Goal: Information Seeking & Learning: Learn about a topic

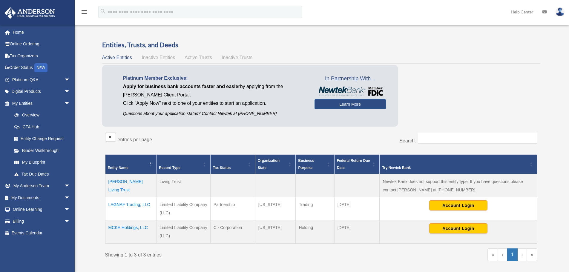
click at [195, 58] on span "Active Trusts" at bounding box center [198, 57] width 27 height 5
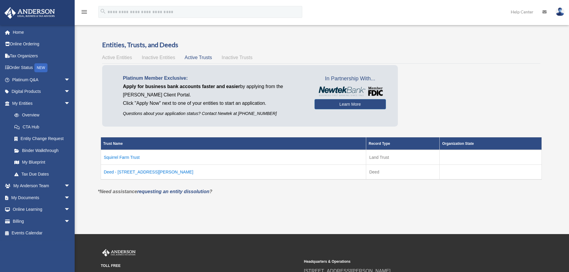
click at [150, 58] on span "Inactive Entities" at bounding box center [158, 57] width 33 height 5
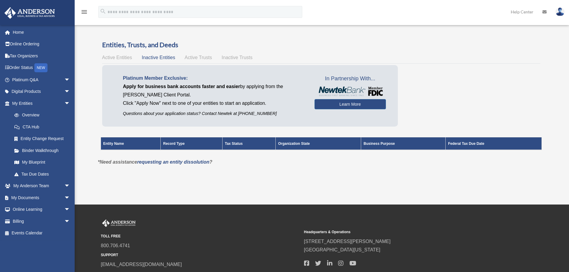
click at [120, 58] on span "Active Entities" at bounding box center [117, 57] width 30 height 5
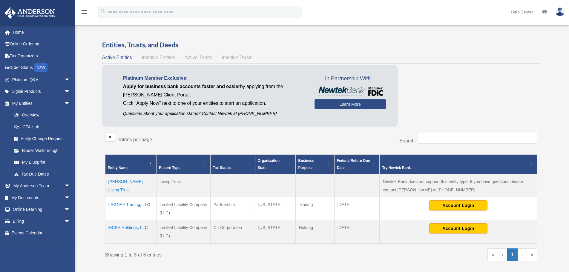
click at [559, 12] on img at bounding box center [560, 11] width 9 height 9
drag, startPoint x: 454, startPoint y: 52, endPoint x: 450, endPoint y: 51, distance: 3.9
click at [453, 51] on link "Logout" at bounding box center [463, 52] width 60 height 12
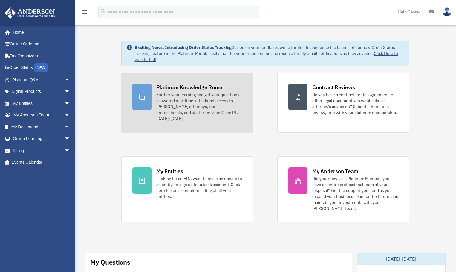
click at [165, 88] on div "Platinum Knowledge Room" at bounding box center [189, 87] width 66 height 7
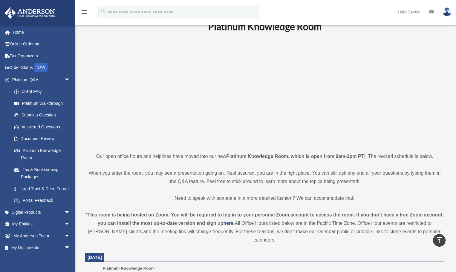
scroll to position [10, 0]
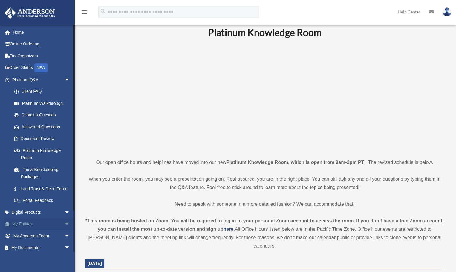
click at [64, 231] on span "arrow_drop_down" at bounding box center [70, 224] width 12 height 12
click at [33, 242] on link "Overview" at bounding box center [43, 236] width 71 height 12
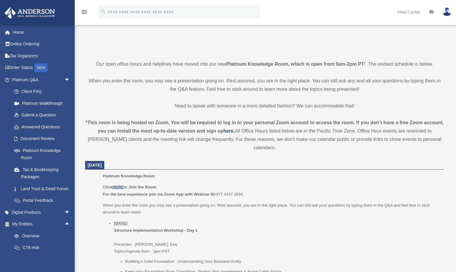
scroll to position [117, 0]
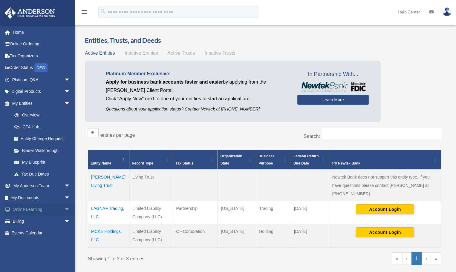
click at [64, 209] on span "arrow_drop_down" at bounding box center [70, 210] width 12 height 12
click at [35, 221] on link "Courses" at bounding box center [43, 221] width 71 height 12
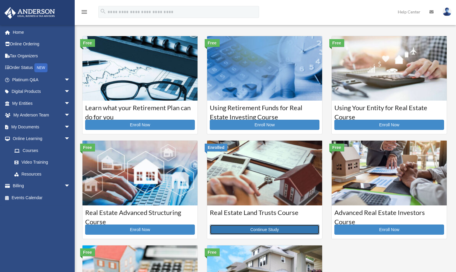
click at [258, 230] on link "Continue Study" at bounding box center [265, 230] width 110 height 10
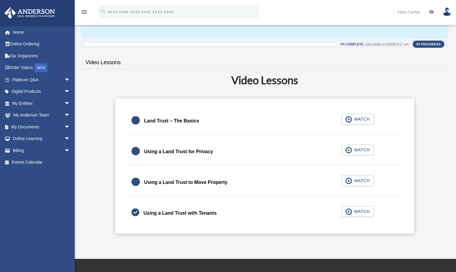
scroll to position [80, 0]
click at [361, 120] on span "WATCH" at bounding box center [361, 119] width 18 height 6
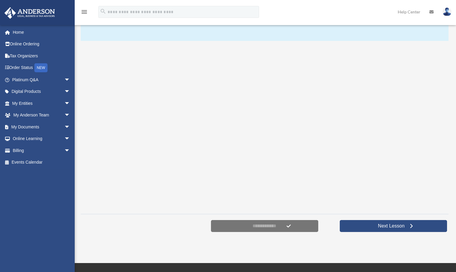
scroll to position [77, 0]
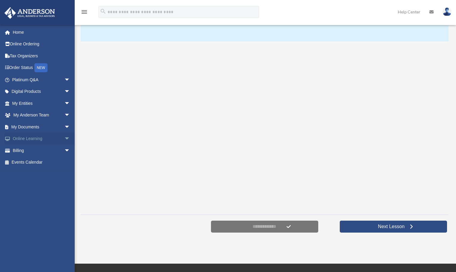
click at [64, 137] on span "arrow_drop_down" at bounding box center [70, 139] width 12 height 12
click at [34, 198] on link "Events Calendar" at bounding box center [41, 198] width 75 height 12
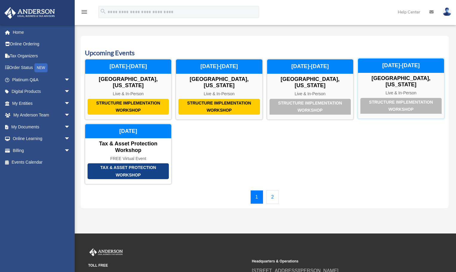
click at [396, 98] on div "Structure Implementation Workshop" at bounding box center [400, 106] width 81 height 16
click at [449, 13] on img at bounding box center [447, 11] width 9 height 9
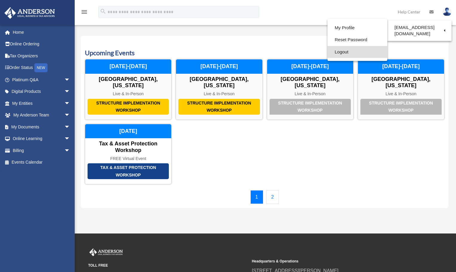
drag, startPoint x: 340, startPoint y: 53, endPoint x: 297, endPoint y: 52, distance: 43.6
click at [340, 53] on link "Logout" at bounding box center [358, 52] width 60 height 12
